Goal: Navigation & Orientation: Find specific page/section

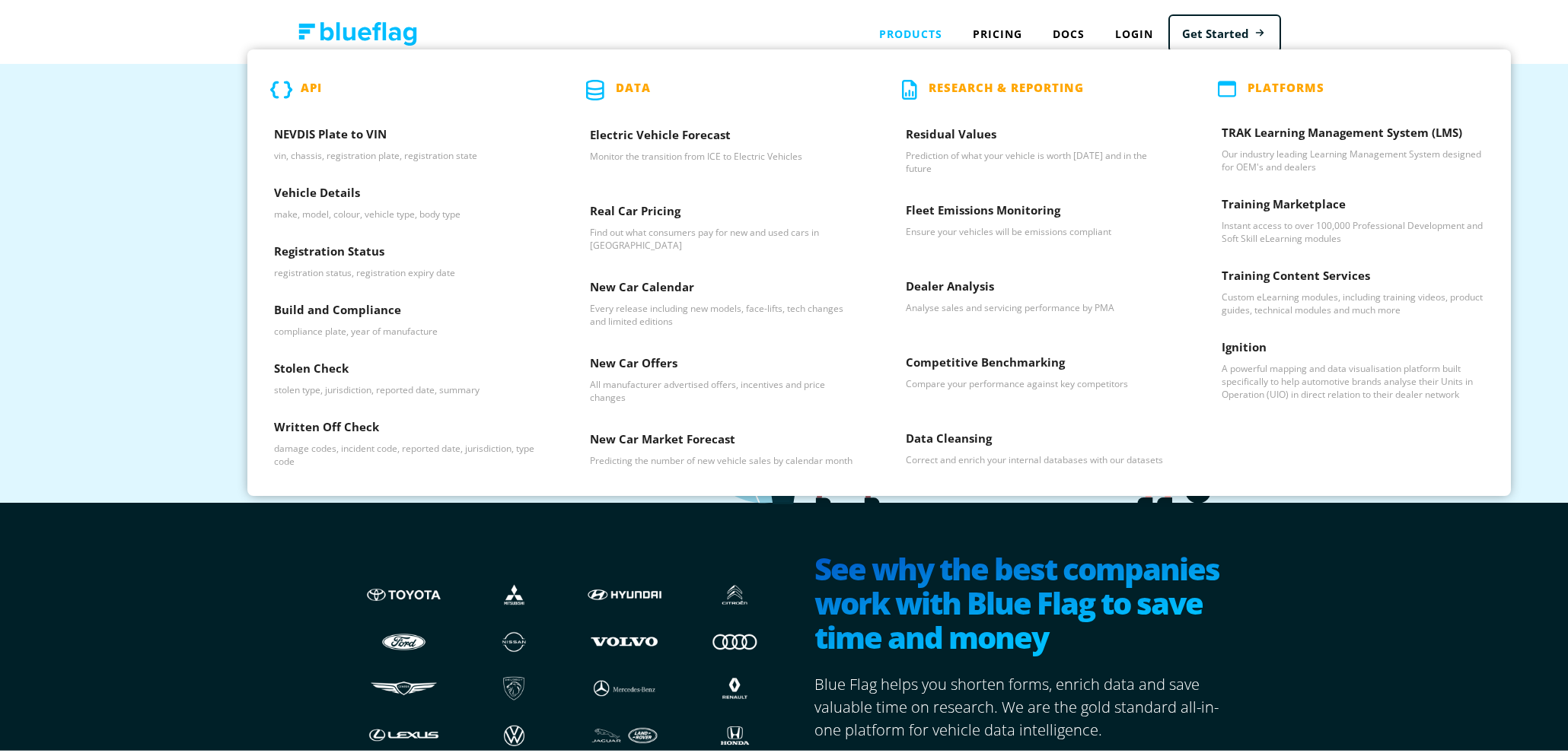
click at [917, 40] on div "Products API NEVDIS Plate to VIN vin, chassis, registration plate, registration…" at bounding box center [910, 30] width 93 height 31
click at [952, 292] on h3 "Dealer Analysis" at bounding box center [1036, 287] width 263 height 23
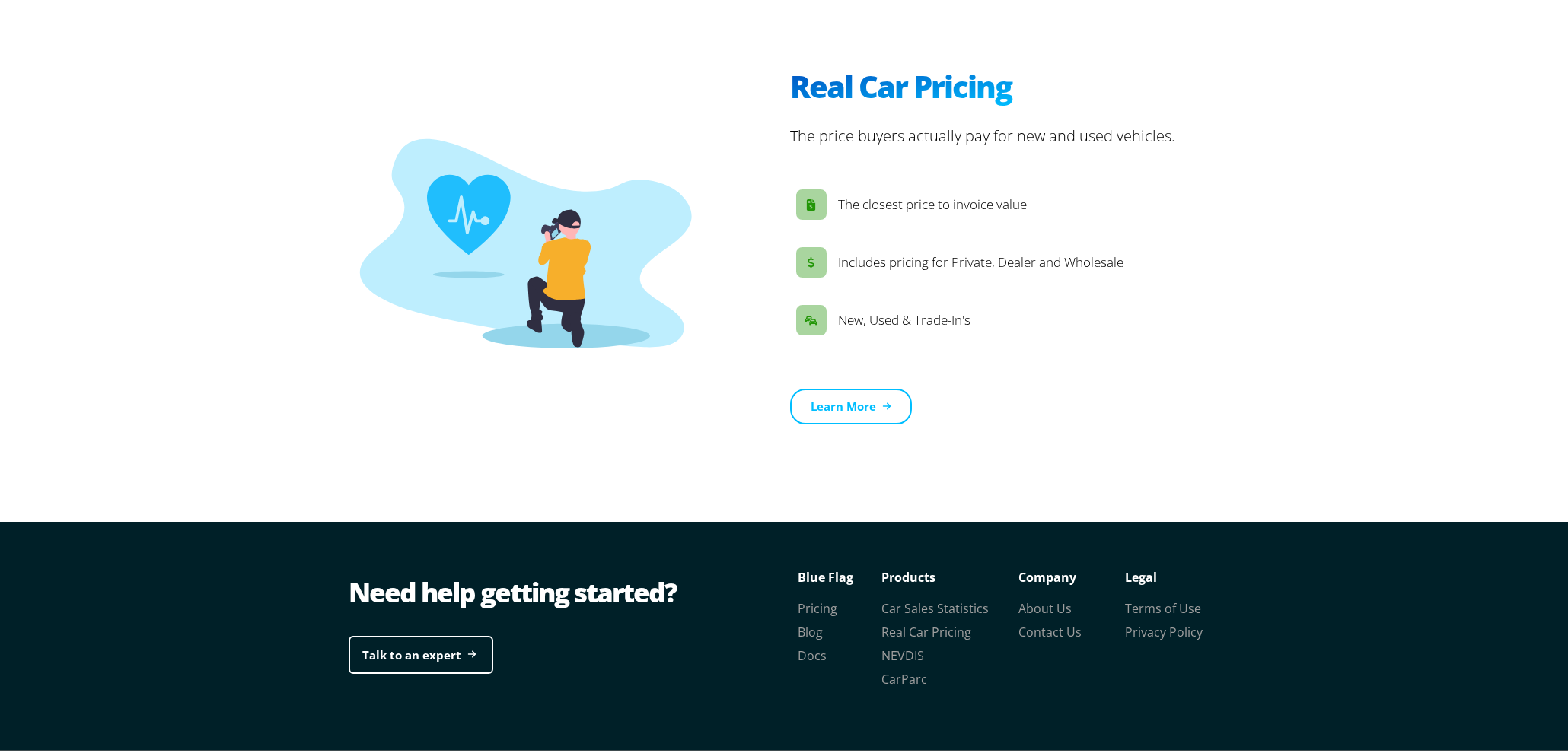
scroll to position [2265, 0]
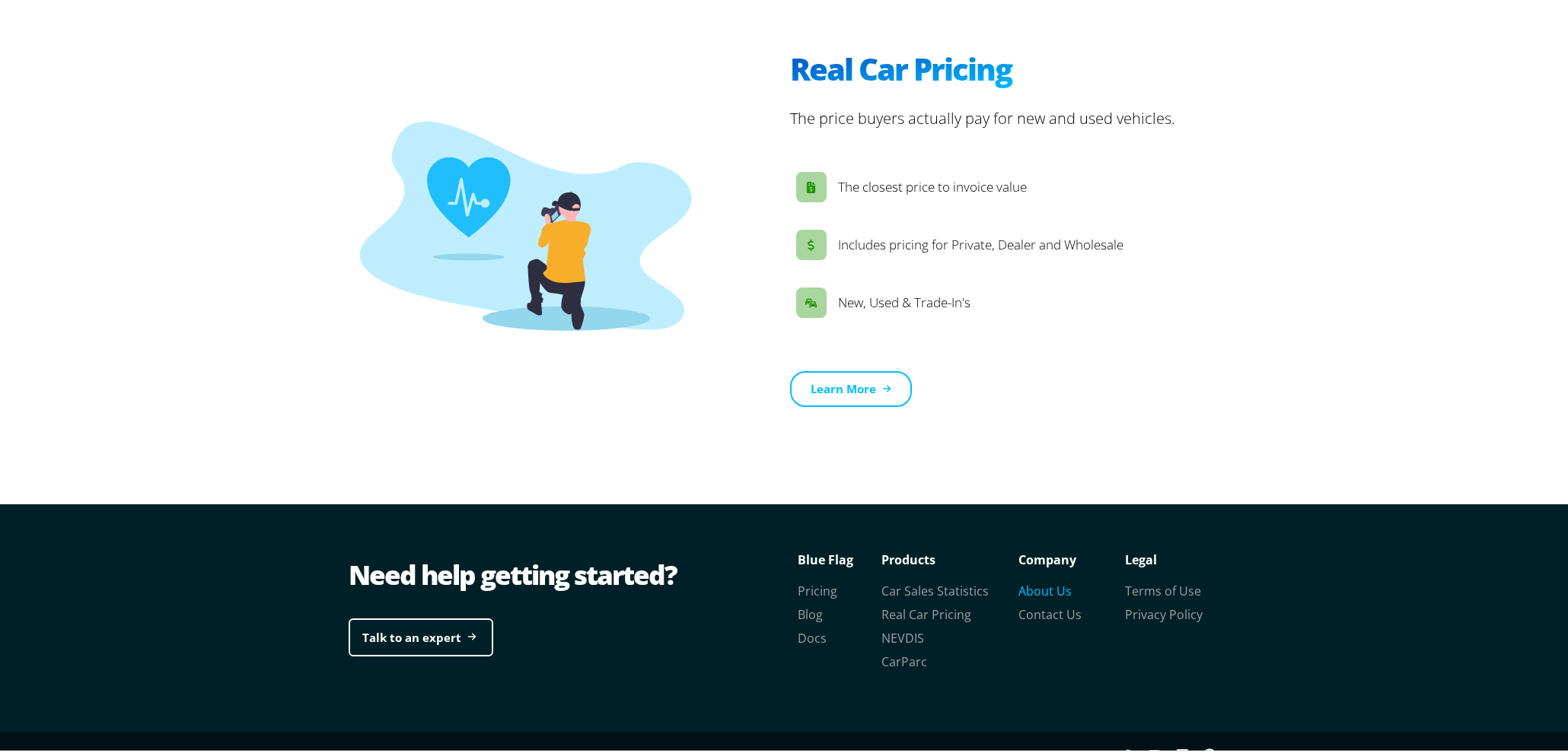
click at [1045, 580] on link "About Us" at bounding box center [1045, 588] width 54 height 17
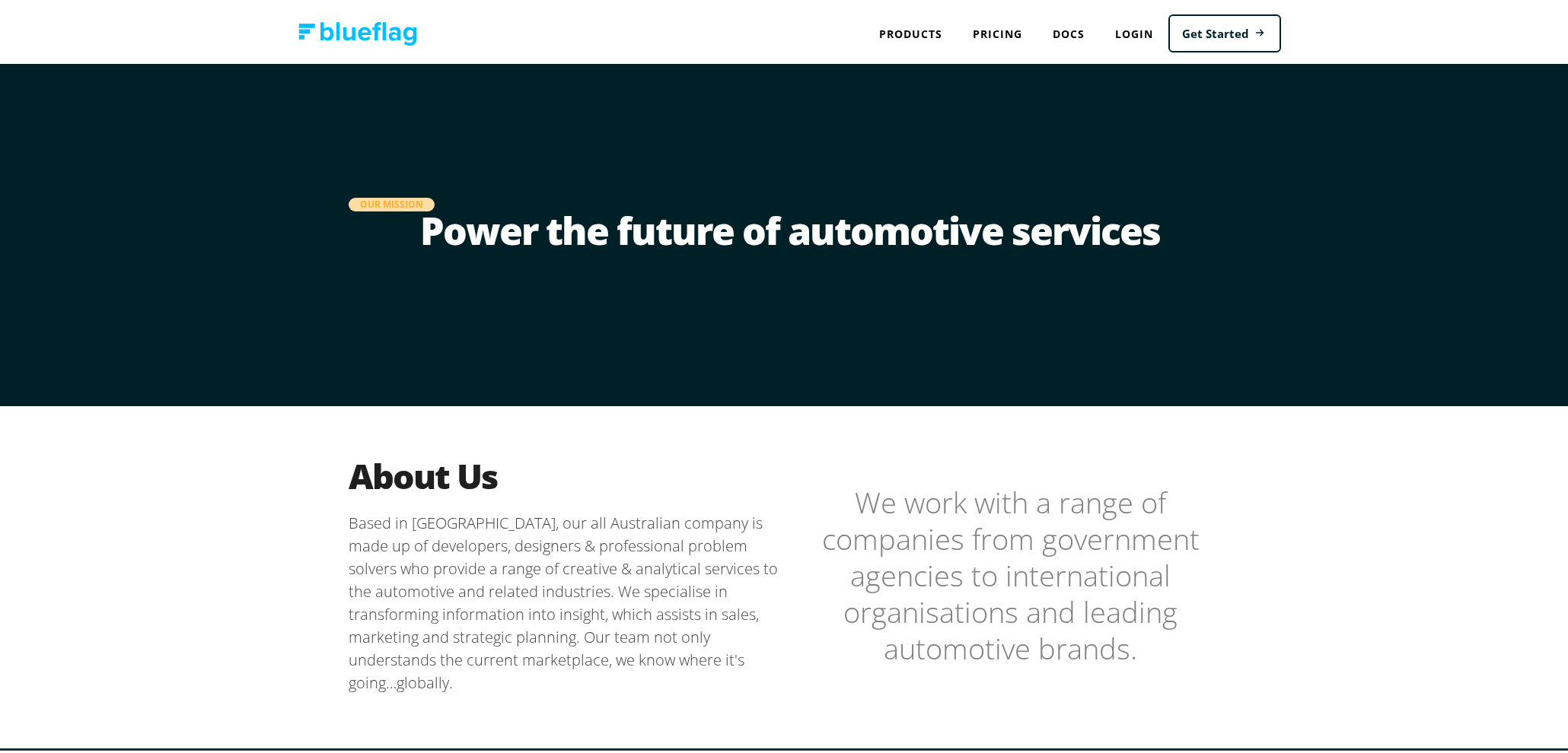
scroll to position [267, 0]
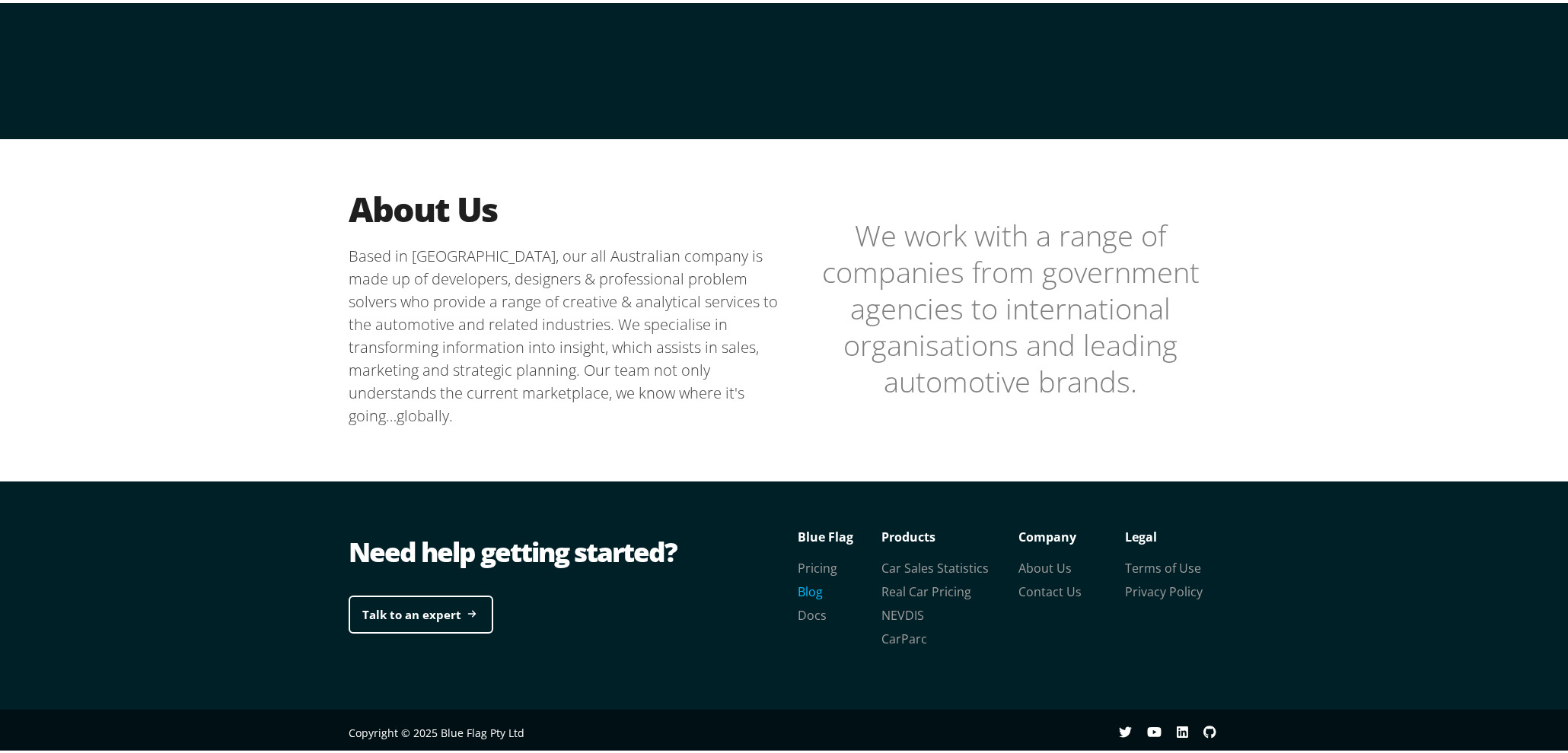
click at [811, 586] on link "Blog" at bounding box center [809, 589] width 25 height 17
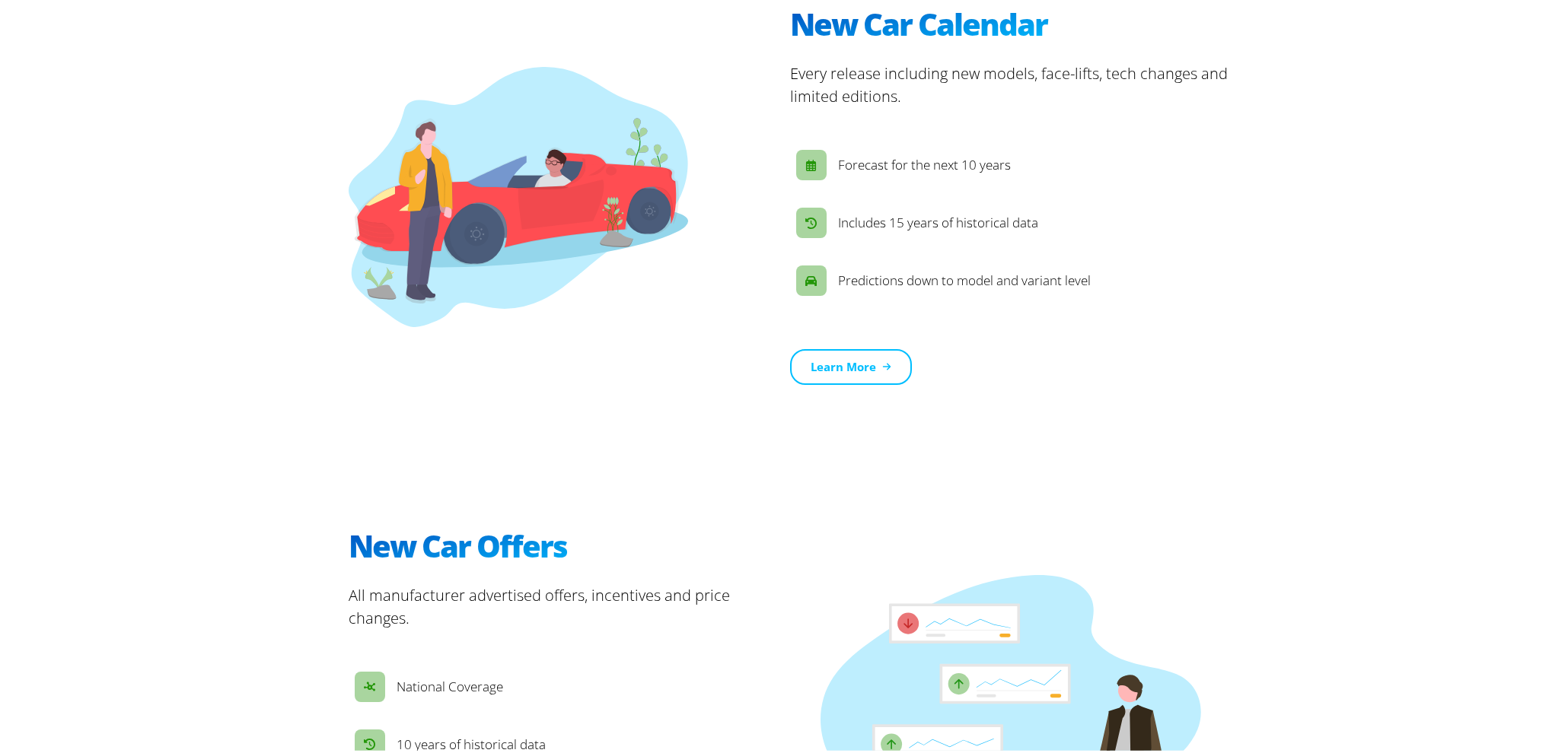
scroll to position [1802, 0]
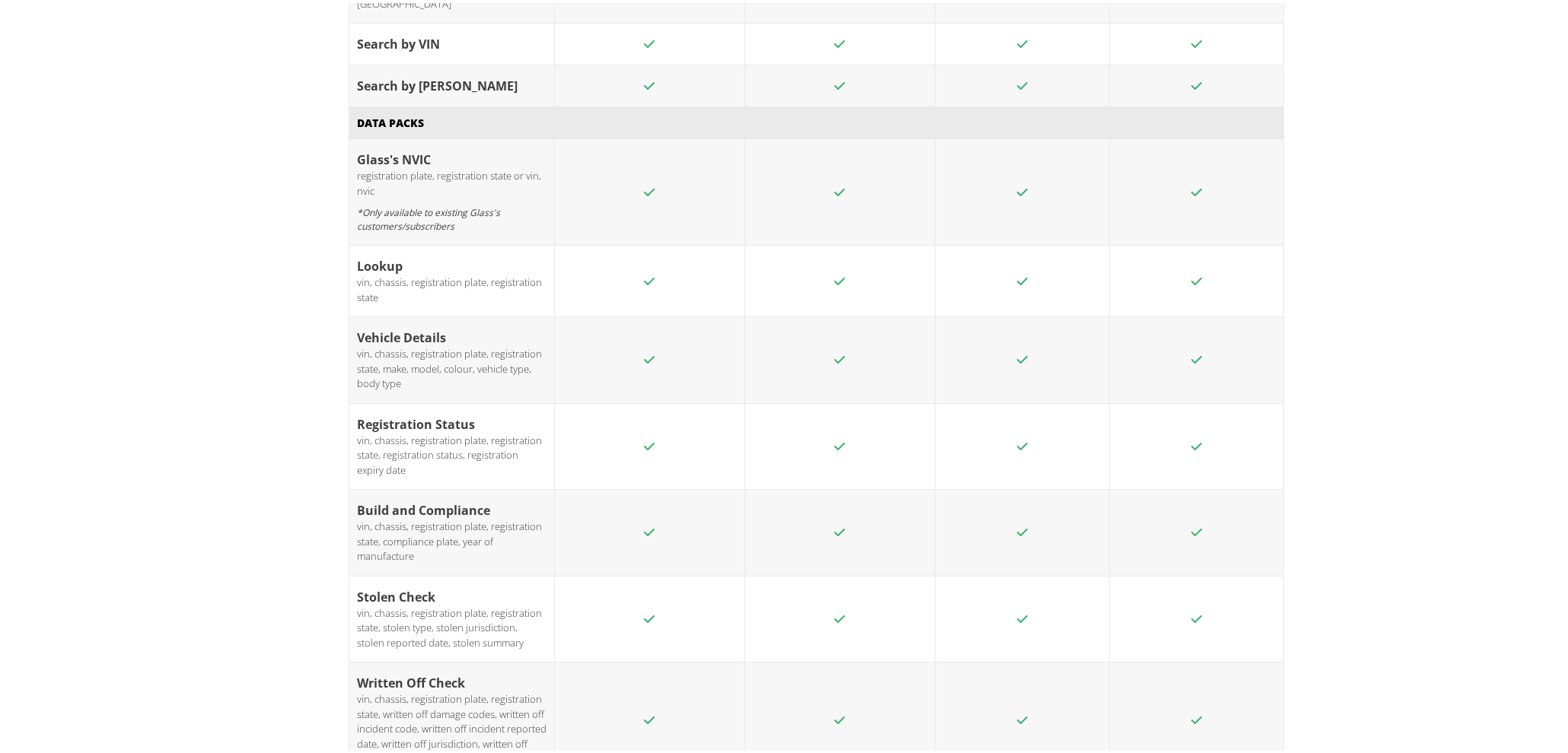
scroll to position [2245, 0]
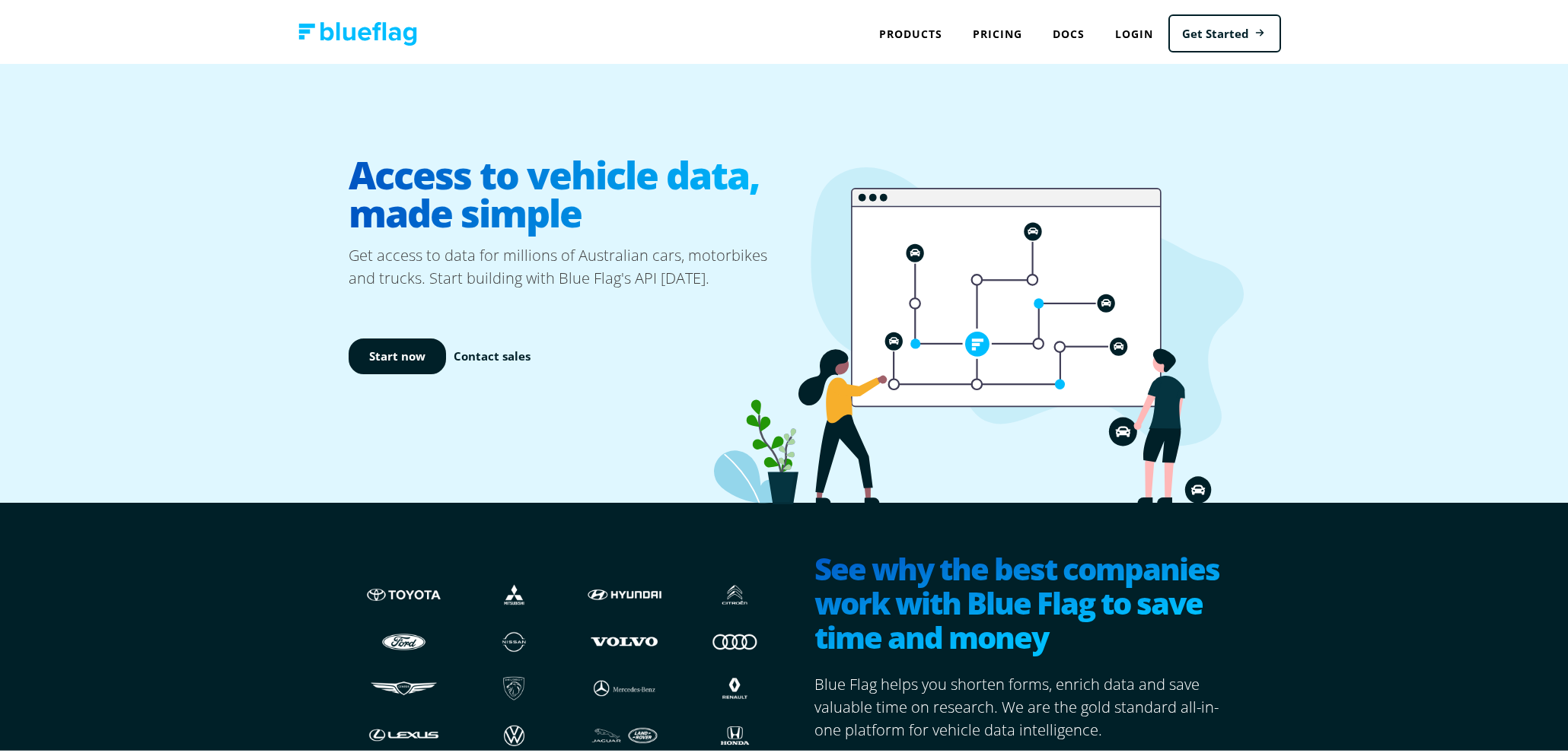
click at [352, 40] on img at bounding box center [358, 30] width 119 height 24
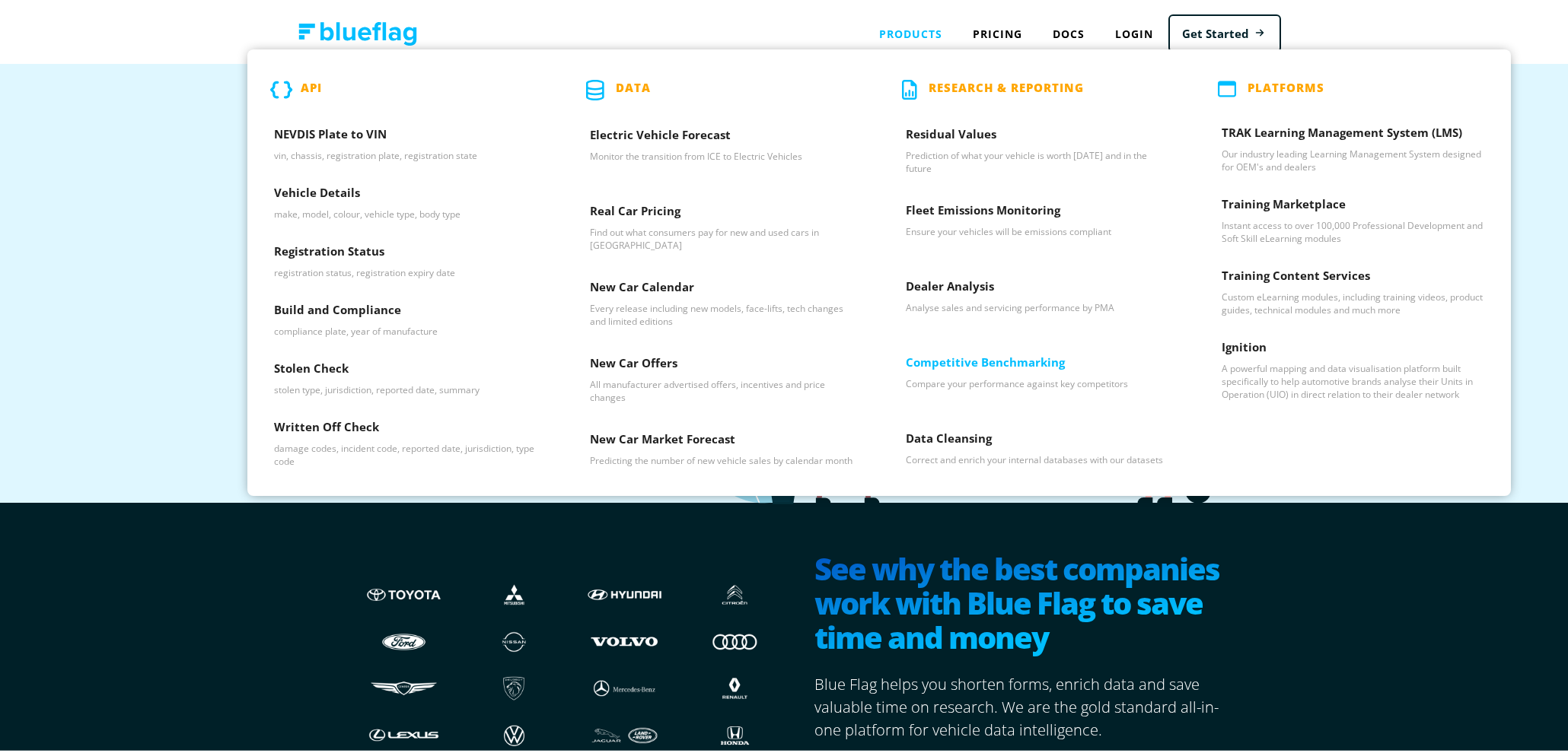
click at [999, 376] on p "Compare your performance against key competitors" at bounding box center [1036, 381] width 263 height 13
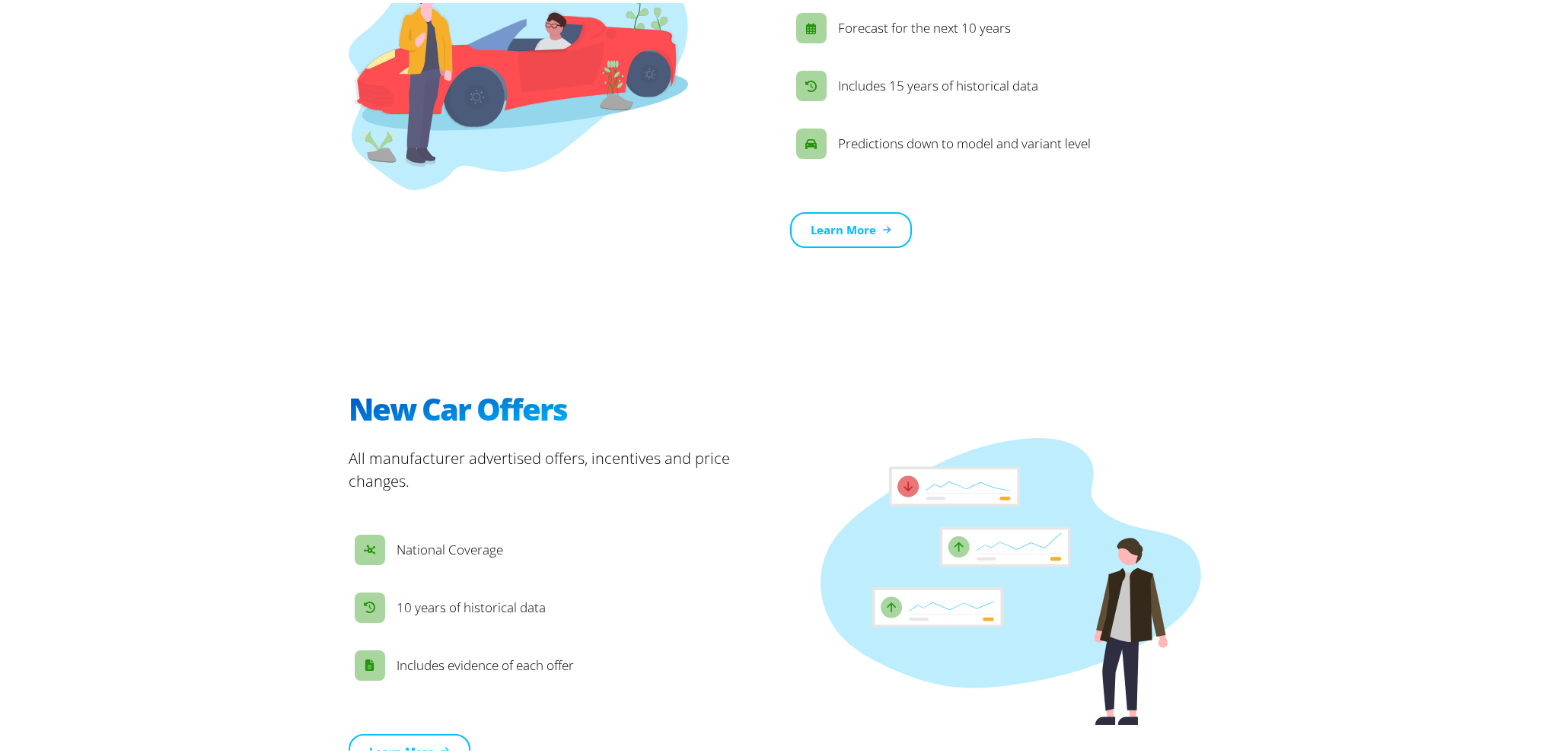
scroll to position [2265, 0]
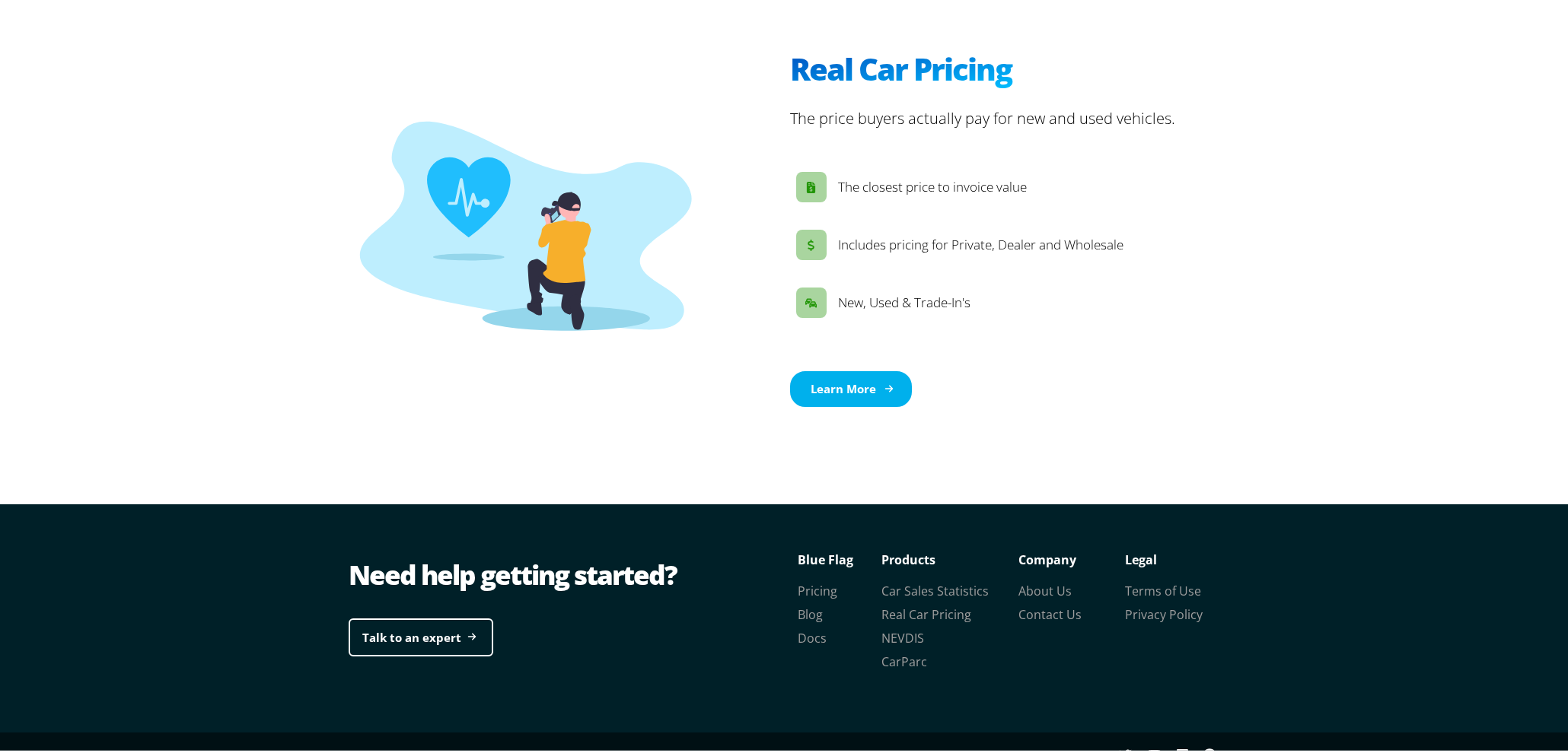
click at [847, 368] on link "Learn More" at bounding box center [850, 386] width 121 height 36
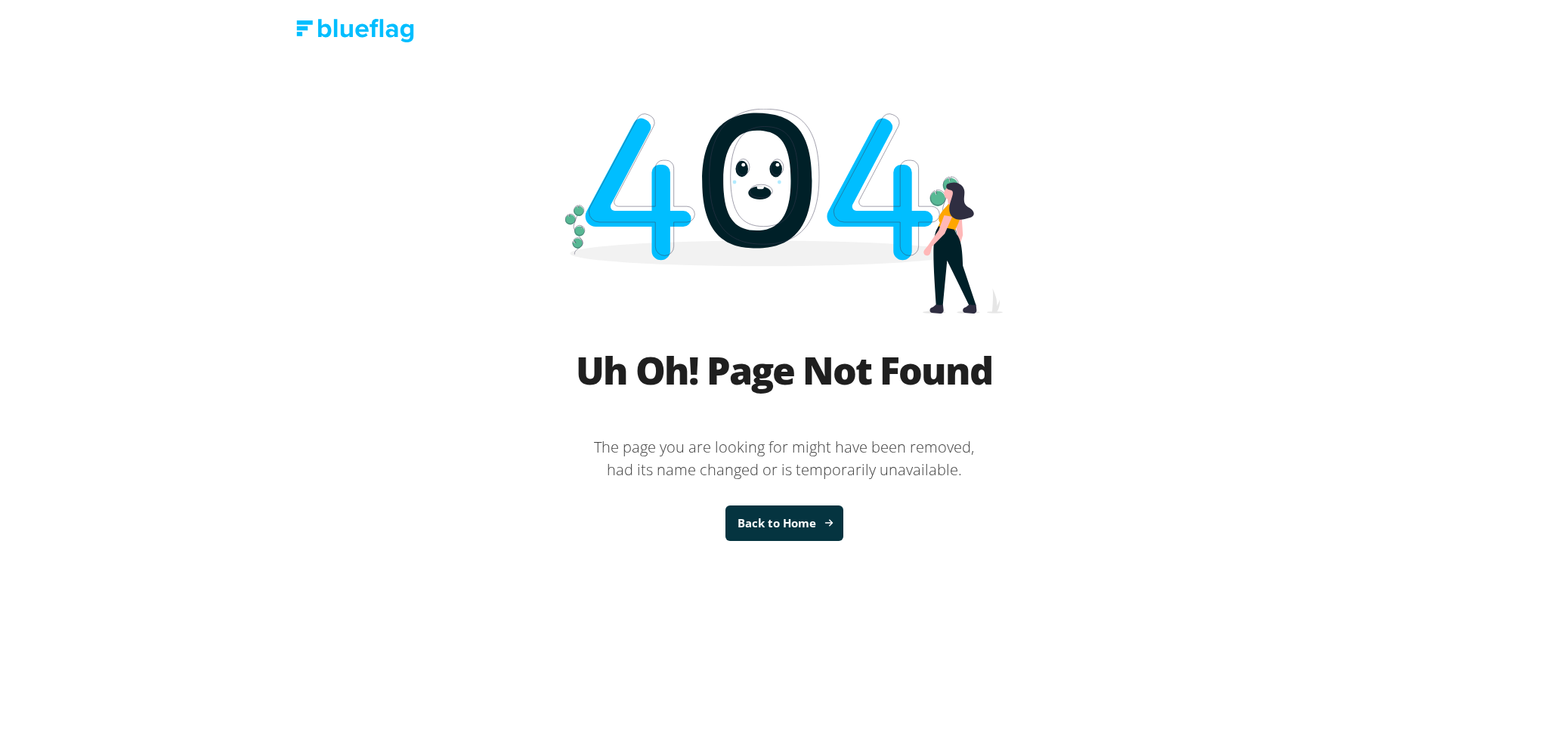
click at [802, 535] on link "Back to Home" at bounding box center [784, 524] width 118 height 36
